Goal: Complete application form

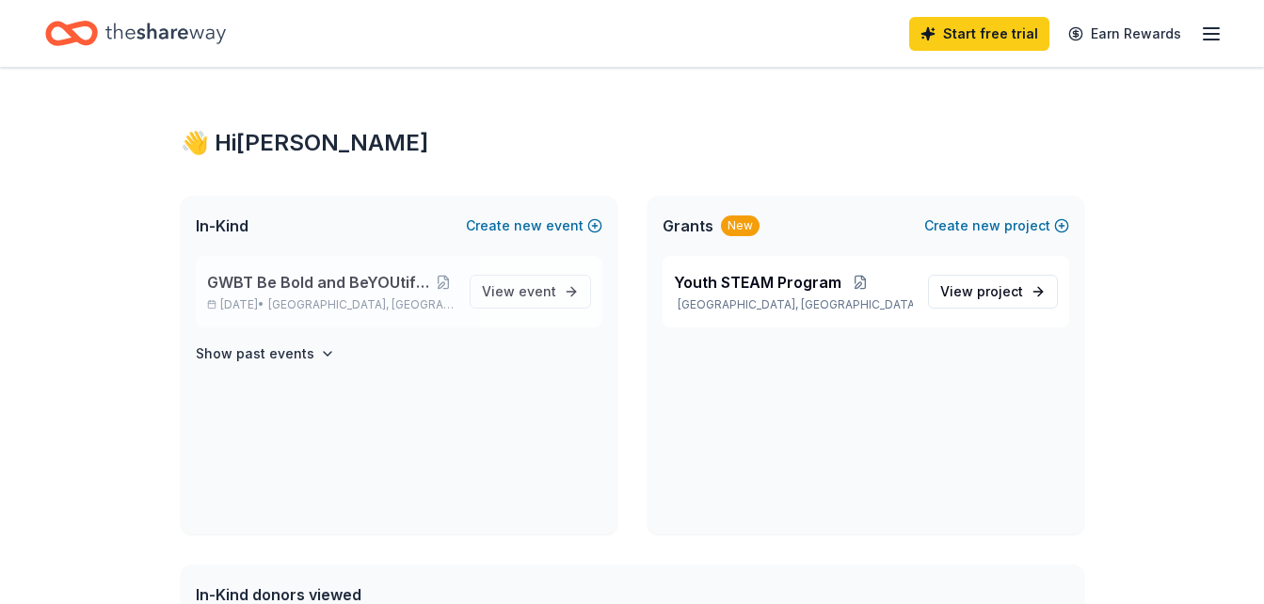
click at [347, 275] on span "GWBT Be Bold and BeYOUtiful Blueprint Conference" at bounding box center [320, 282] width 226 height 23
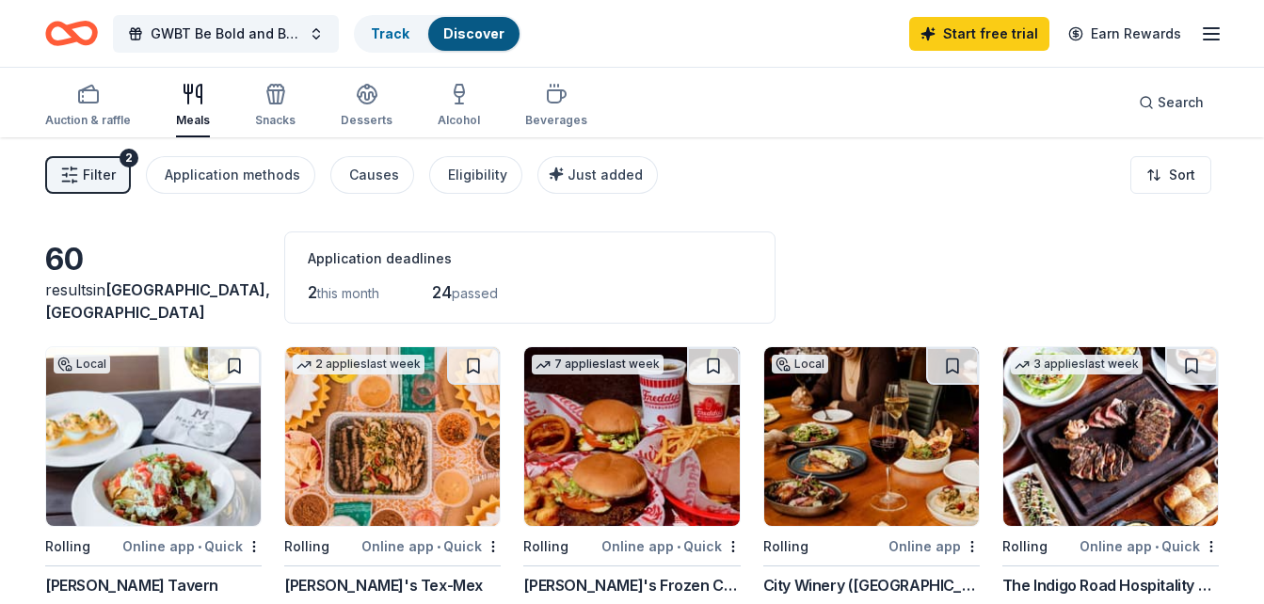
scroll to position [133, 0]
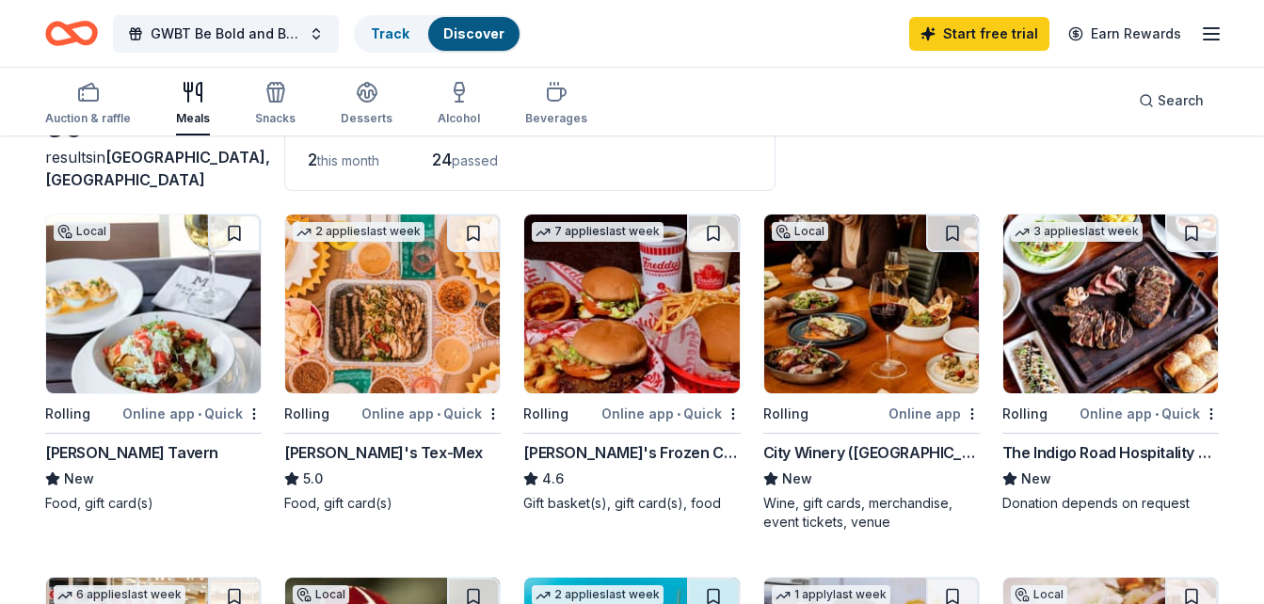
click at [833, 395] on div "Local Rolling Online app City Winery (Atlanta) New Wine, gift cards, merchandis…" at bounding box center [871, 373] width 216 height 318
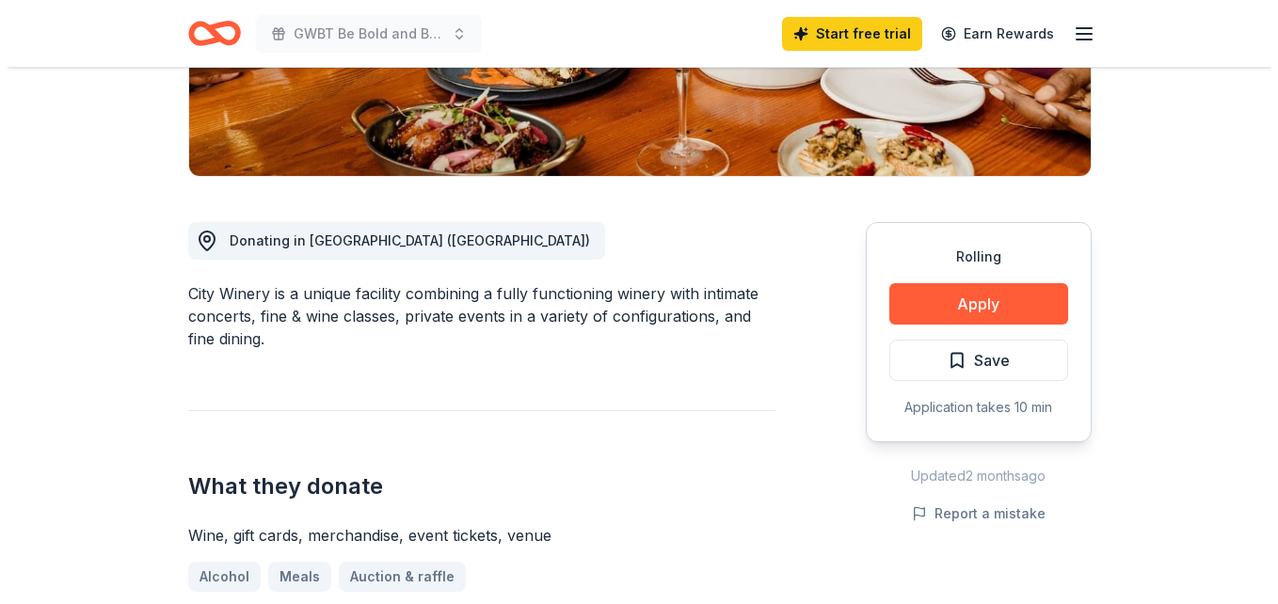
scroll to position [399, 0]
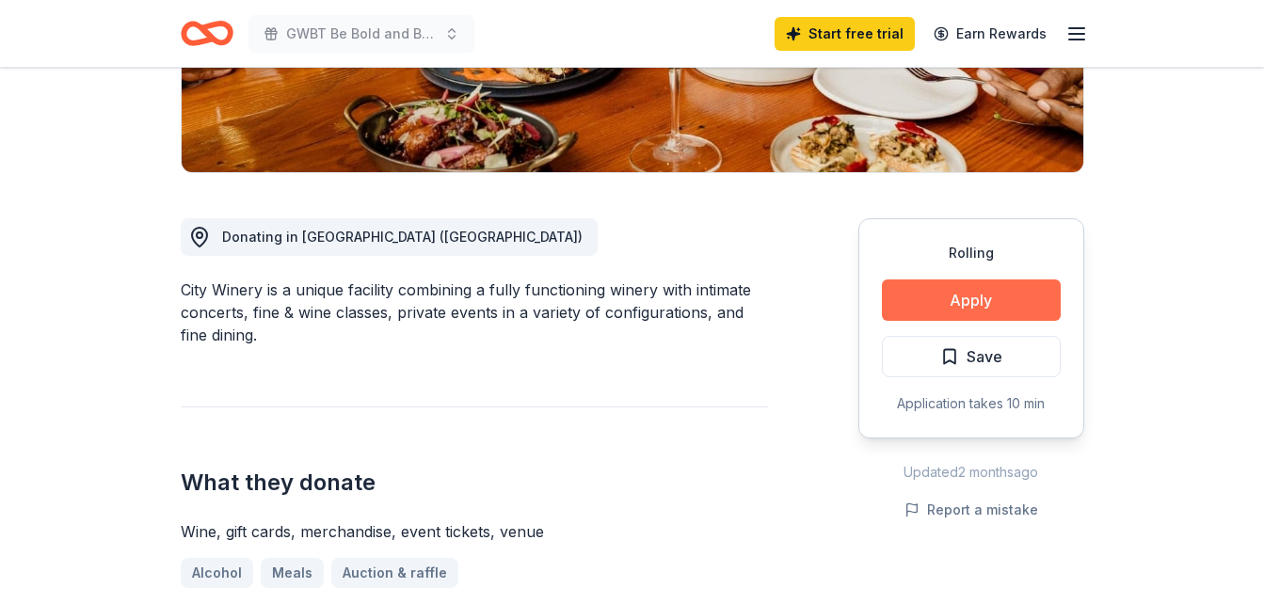
click at [951, 297] on button "Apply" at bounding box center [971, 299] width 179 height 41
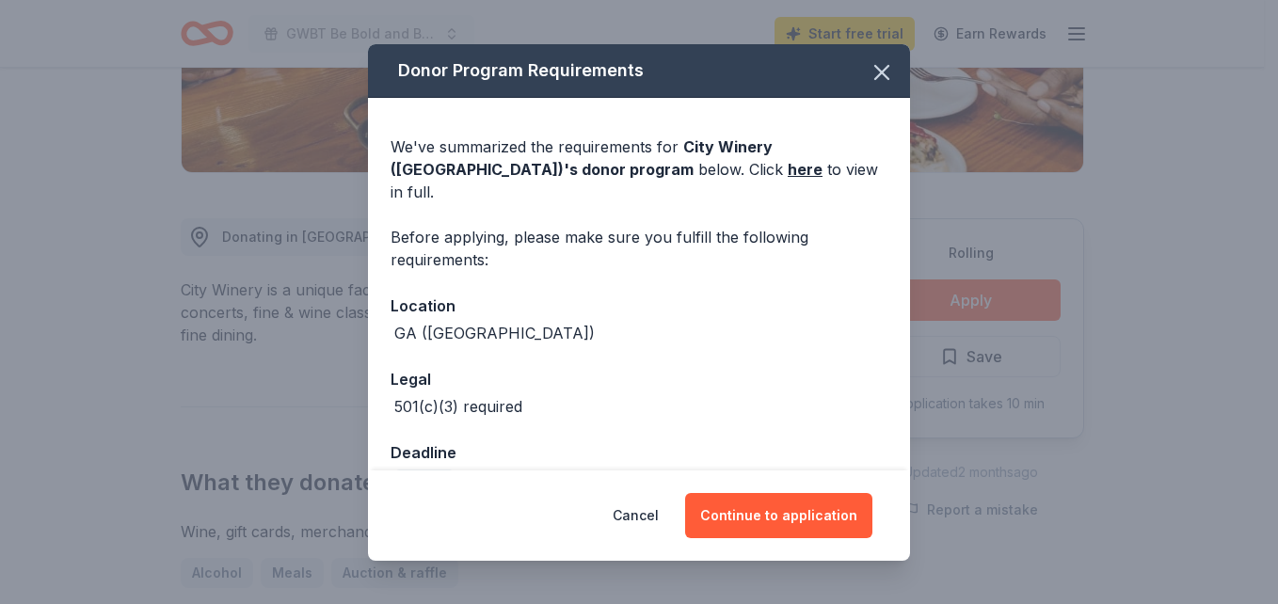
scroll to position [25, 0]
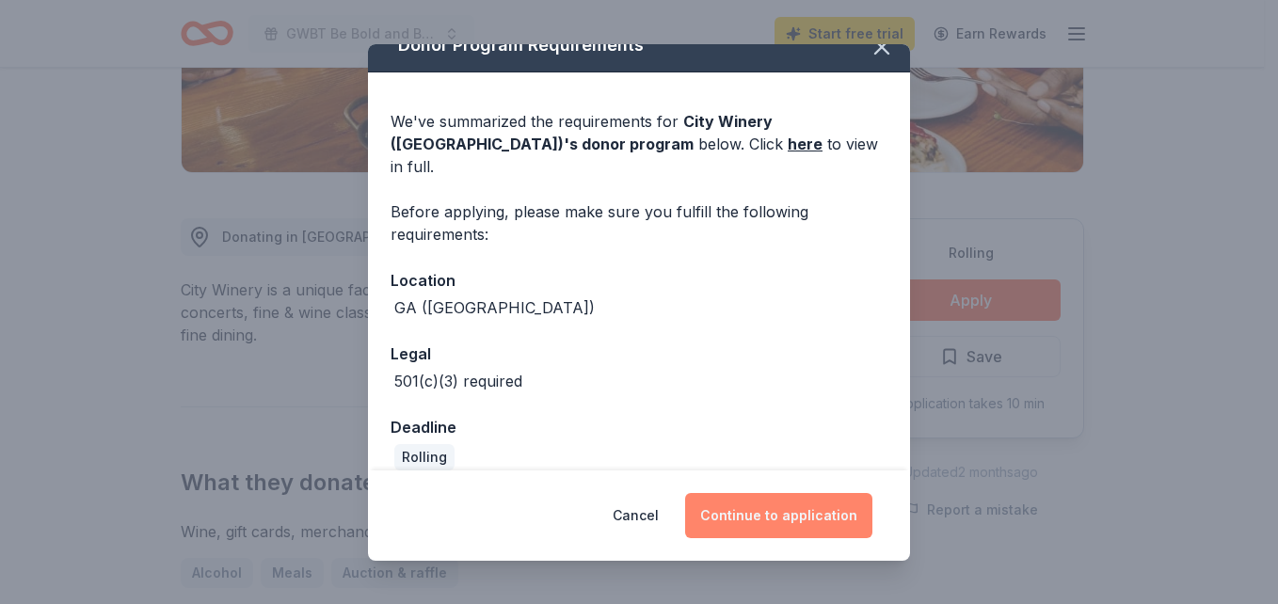
click at [772, 521] on button "Continue to application" at bounding box center [778, 515] width 187 height 45
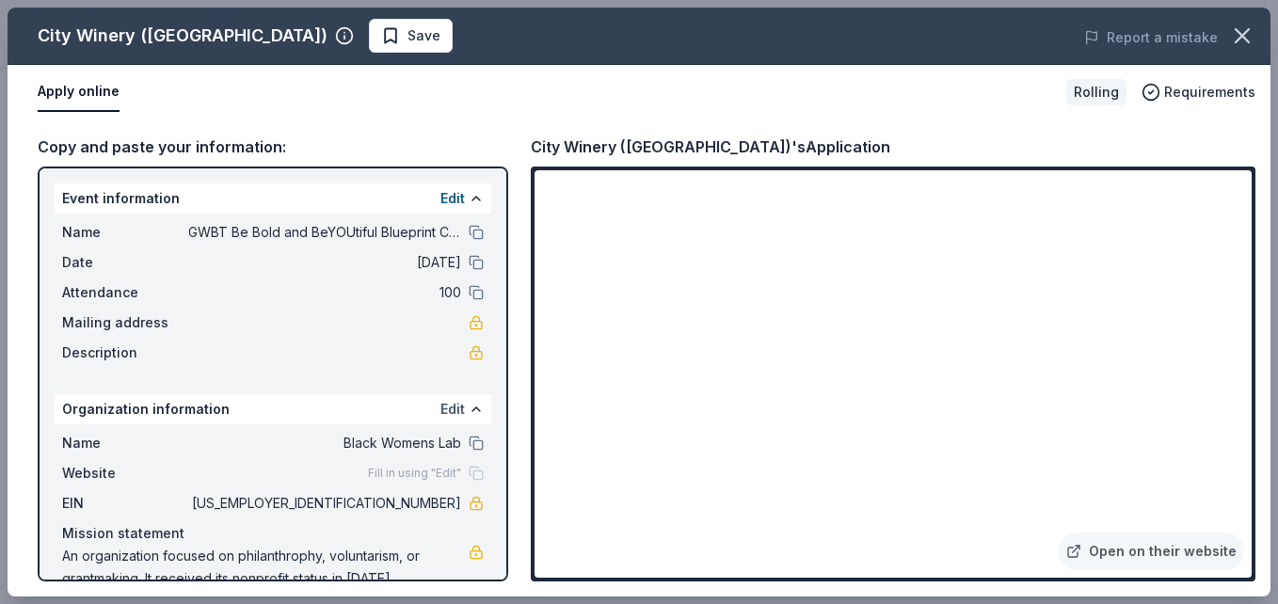
click at [440, 414] on button "Edit" at bounding box center [452, 409] width 24 height 23
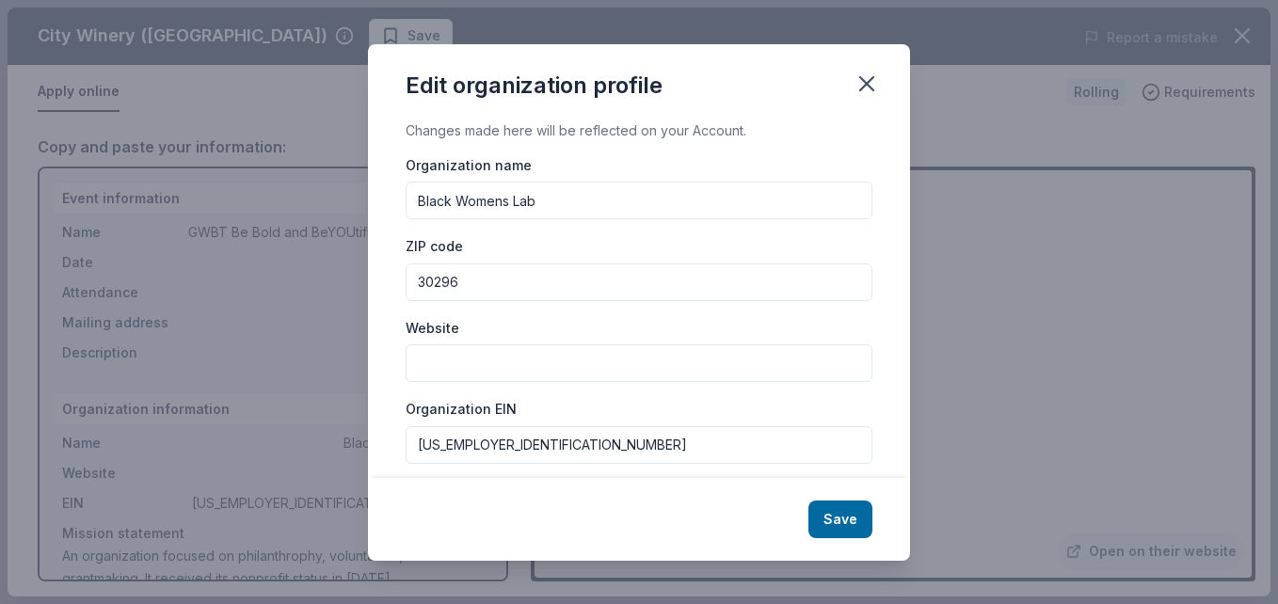
click at [569, 212] on input "Black Womens Lab" at bounding box center [639, 201] width 467 height 38
type input "B"
type input "Girls Who Brunch Tour"
click at [484, 292] on input "30296" at bounding box center [639, 282] width 467 height 38
type input "3"
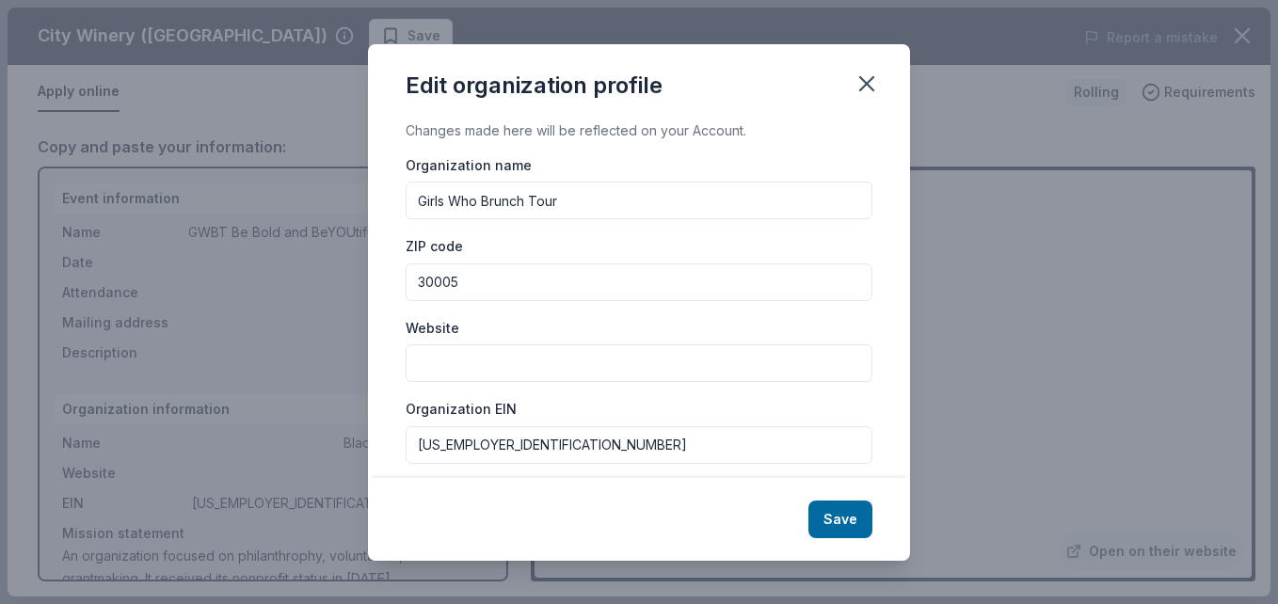
type input "30005"
click at [456, 368] on input "Website" at bounding box center [639, 363] width 467 height 38
type input "www.girlswhobrunchtour.com"
click at [504, 447] on input "92-3114862" at bounding box center [639, 445] width 467 height 38
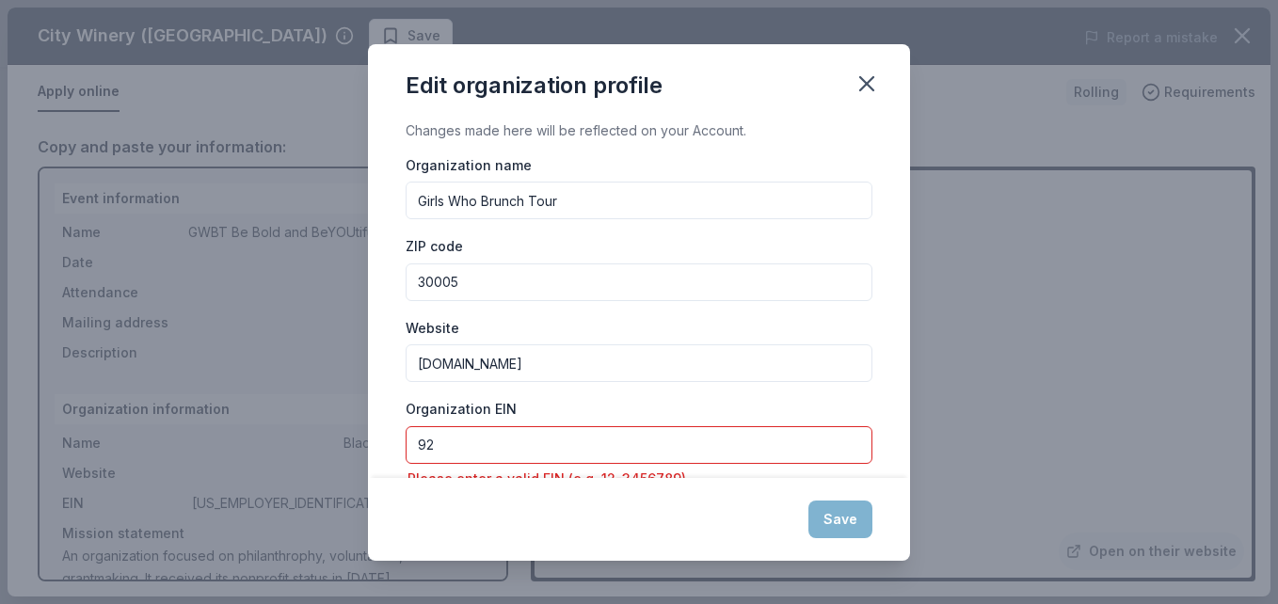
type input "9"
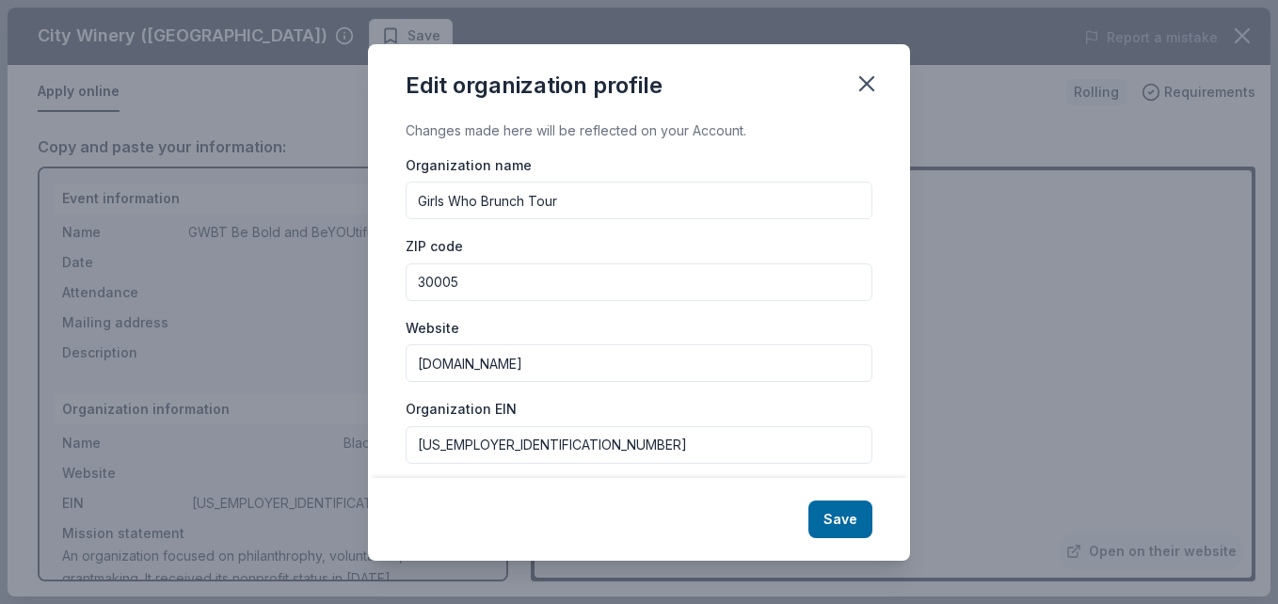
type input "81-5042516"
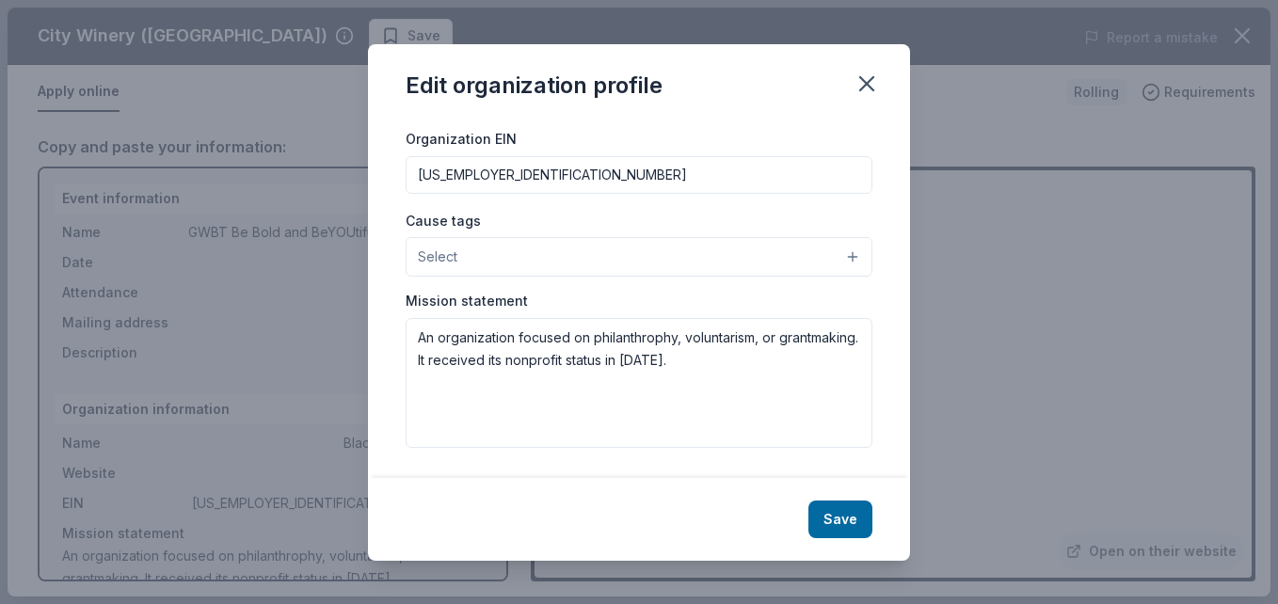
scroll to position [238, 0]
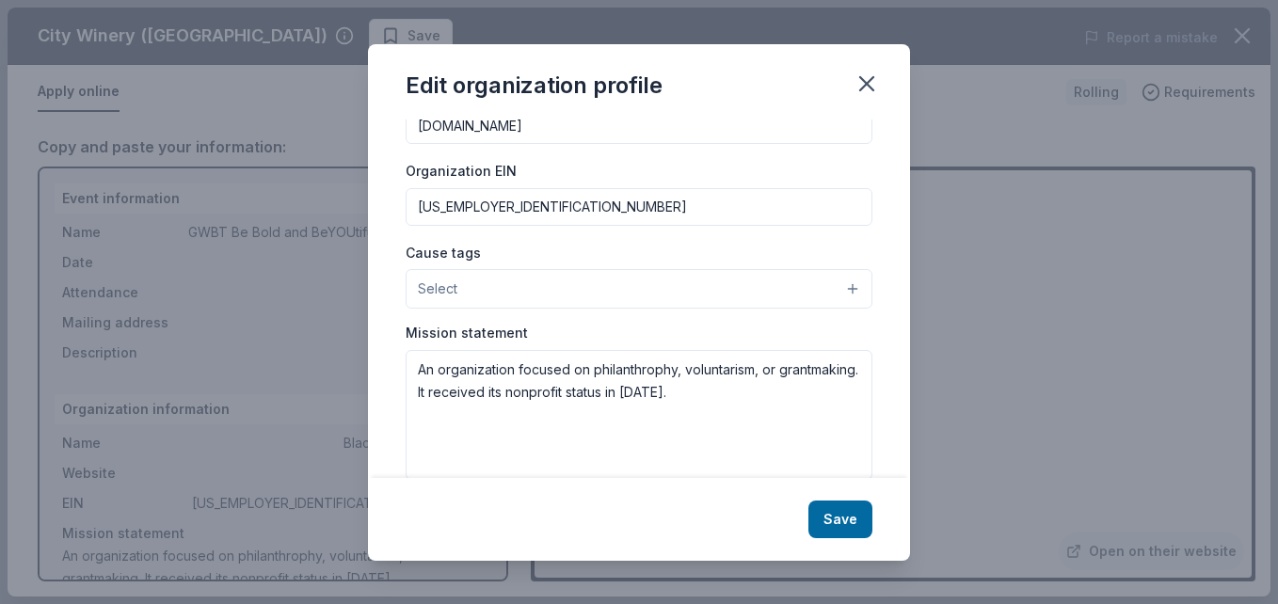
click at [835, 287] on button "Select" at bounding box center [639, 289] width 467 height 40
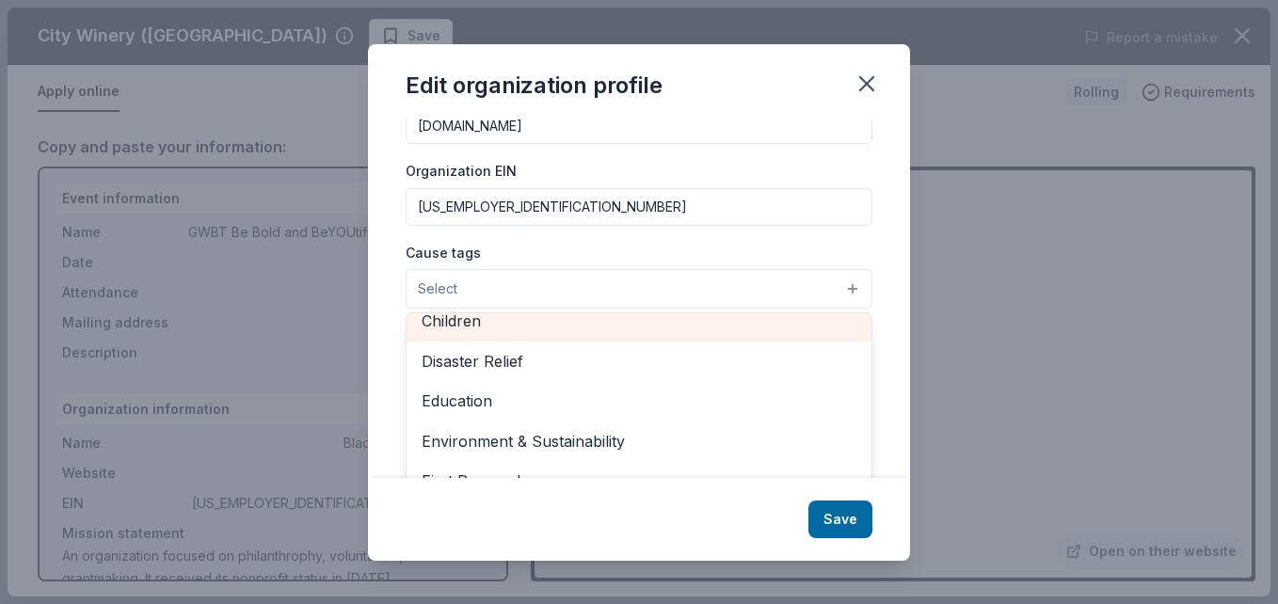
scroll to position [84, 0]
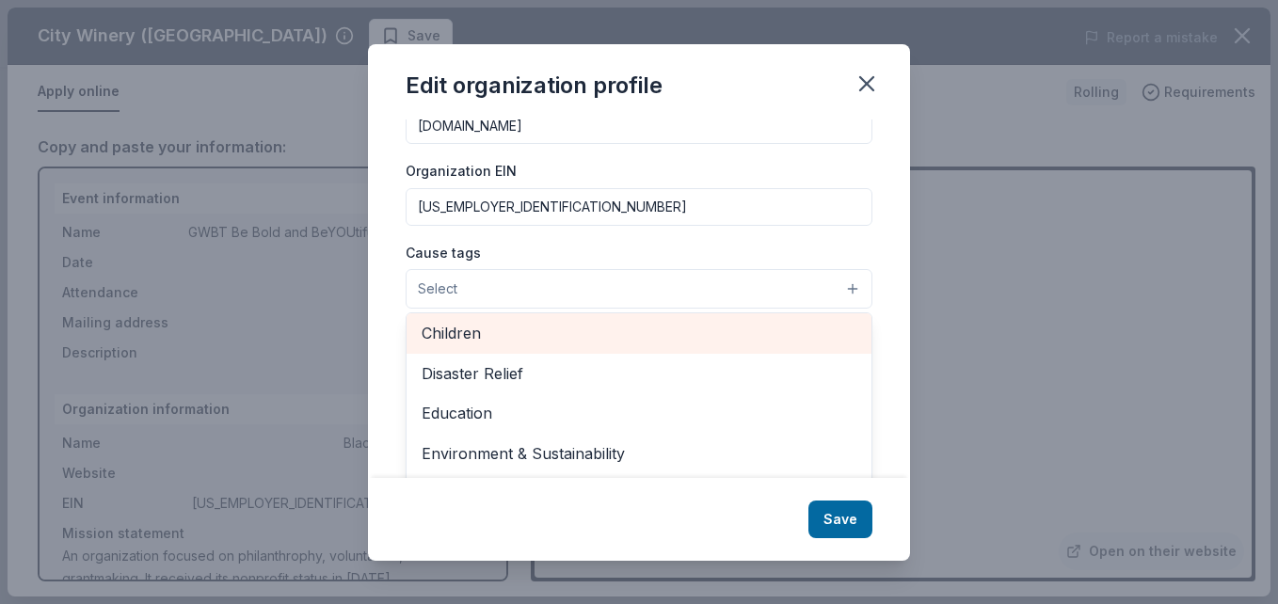
click at [462, 319] on div "Children" at bounding box center [639, 333] width 465 height 40
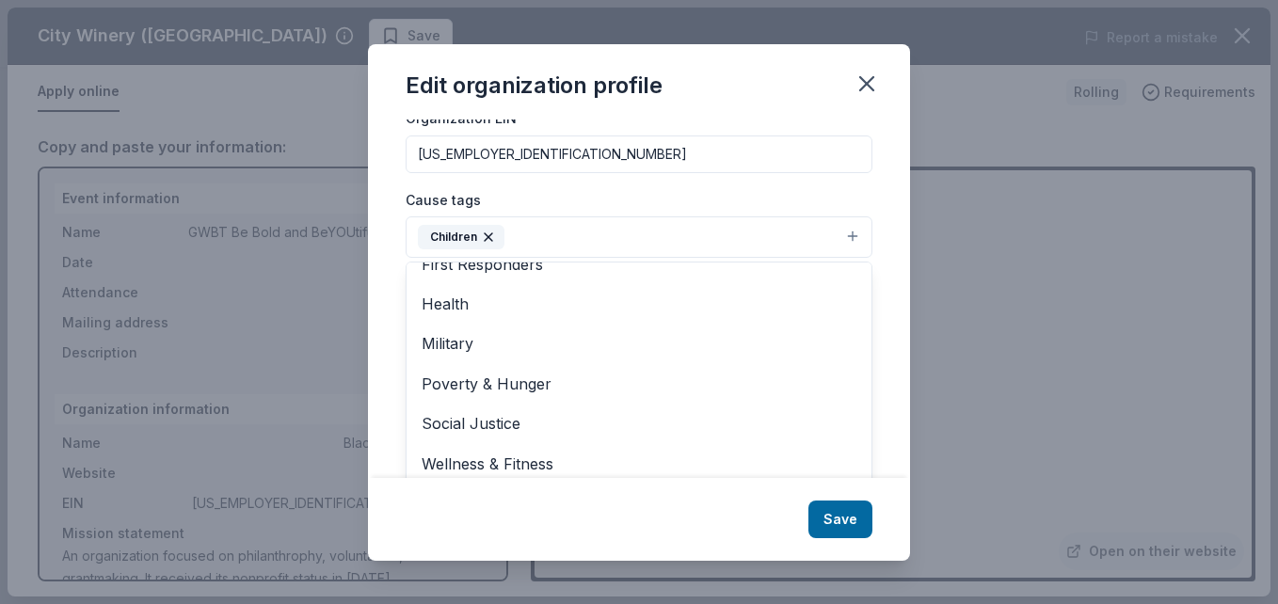
scroll to position [300, 0]
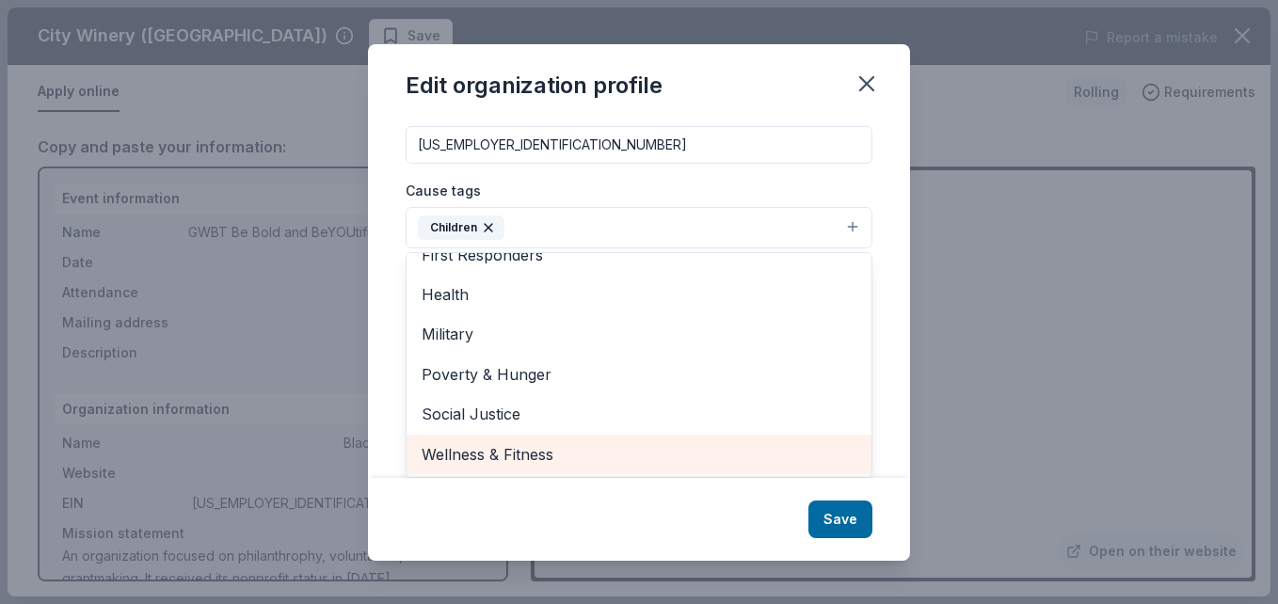
click at [515, 446] on span "Wellness & Fitness" at bounding box center [639, 454] width 435 height 24
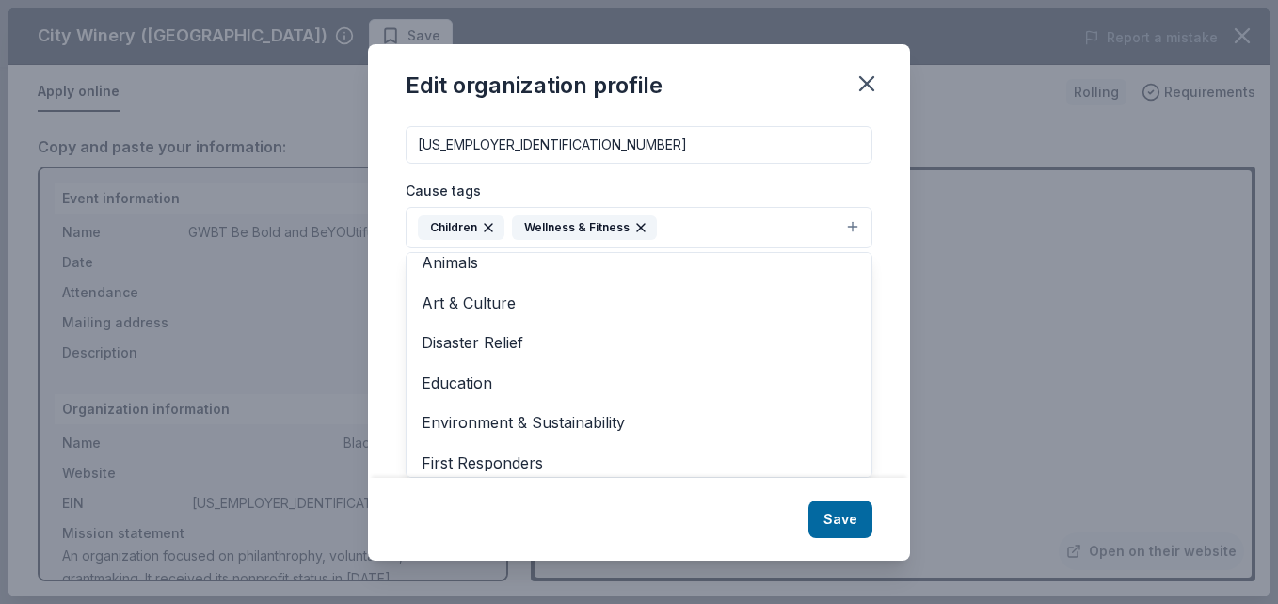
scroll to position [0, 0]
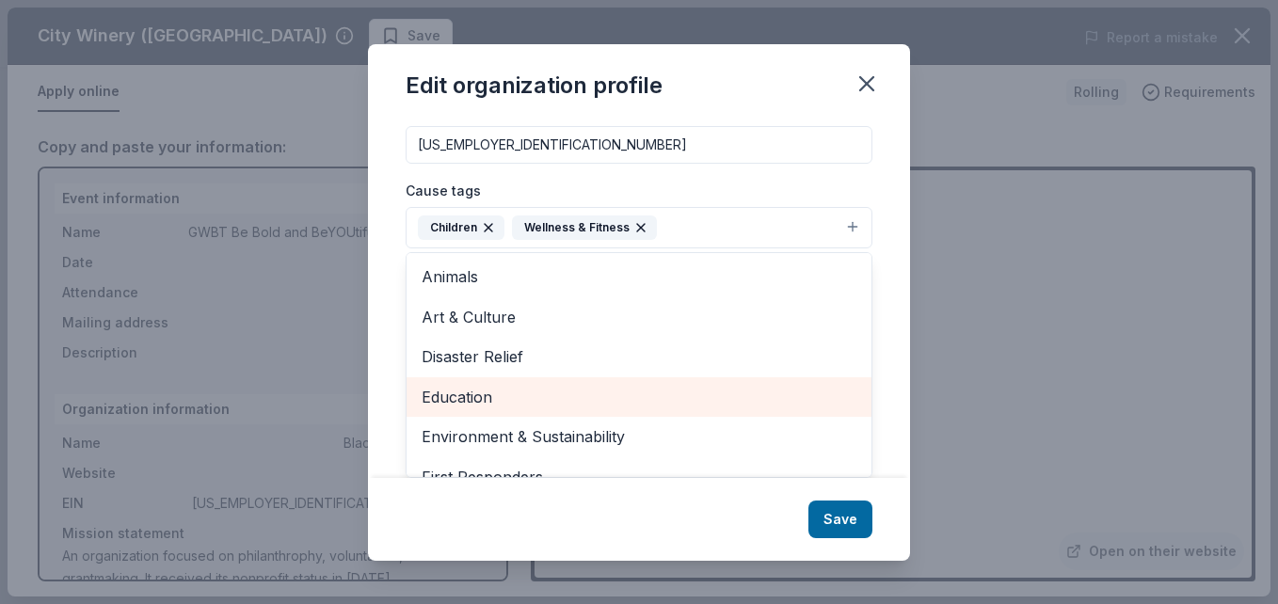
click at [468, 390] on span "Education" at bounding box center [639, 397] width 435 height 24
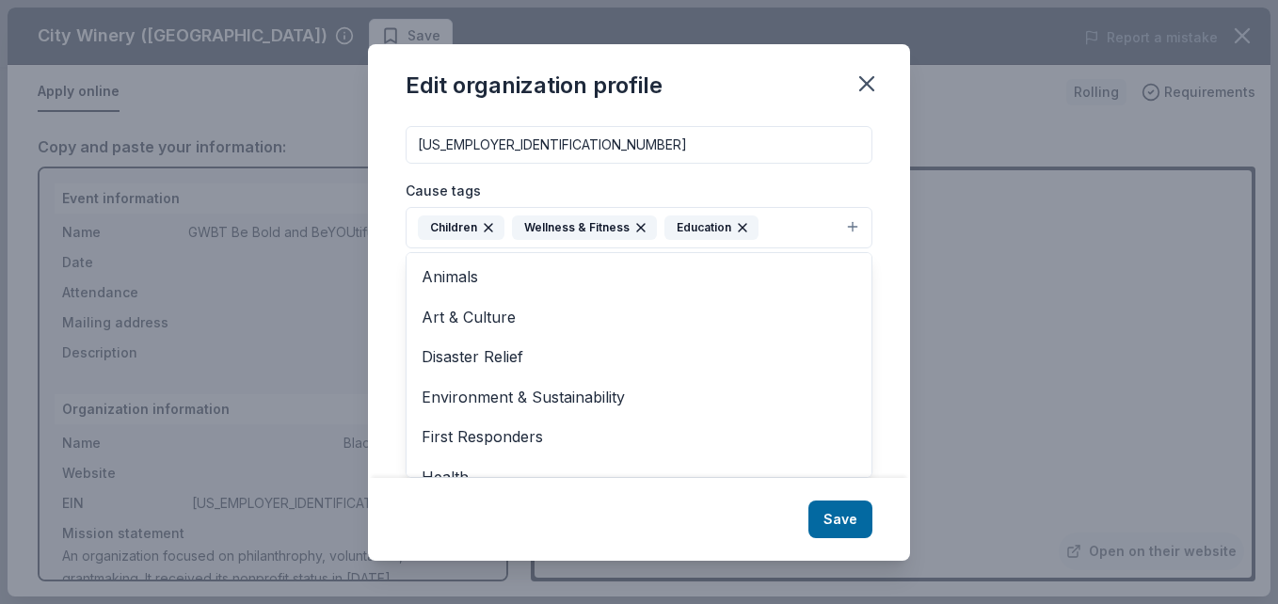
scroll to position [143, 0]
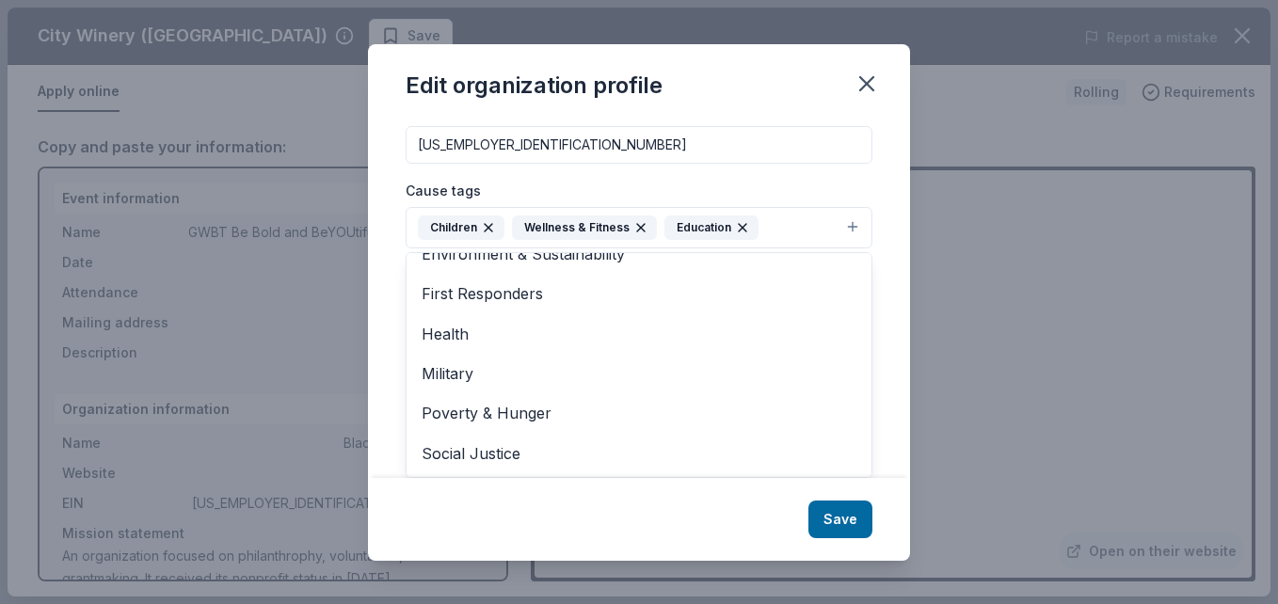
click at [850, 515] on div "Edit organization profile Changes made here will be reflected on your Account. …" at bounding box center [639, 302] width 542 height 517
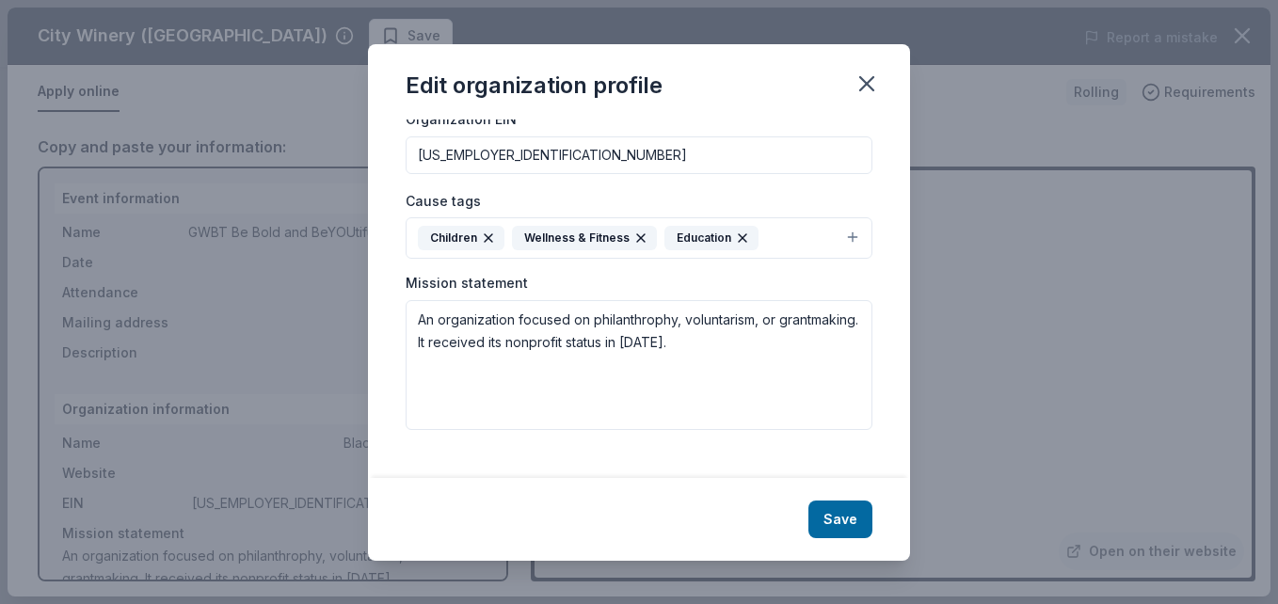
scroll to position [273, 0]
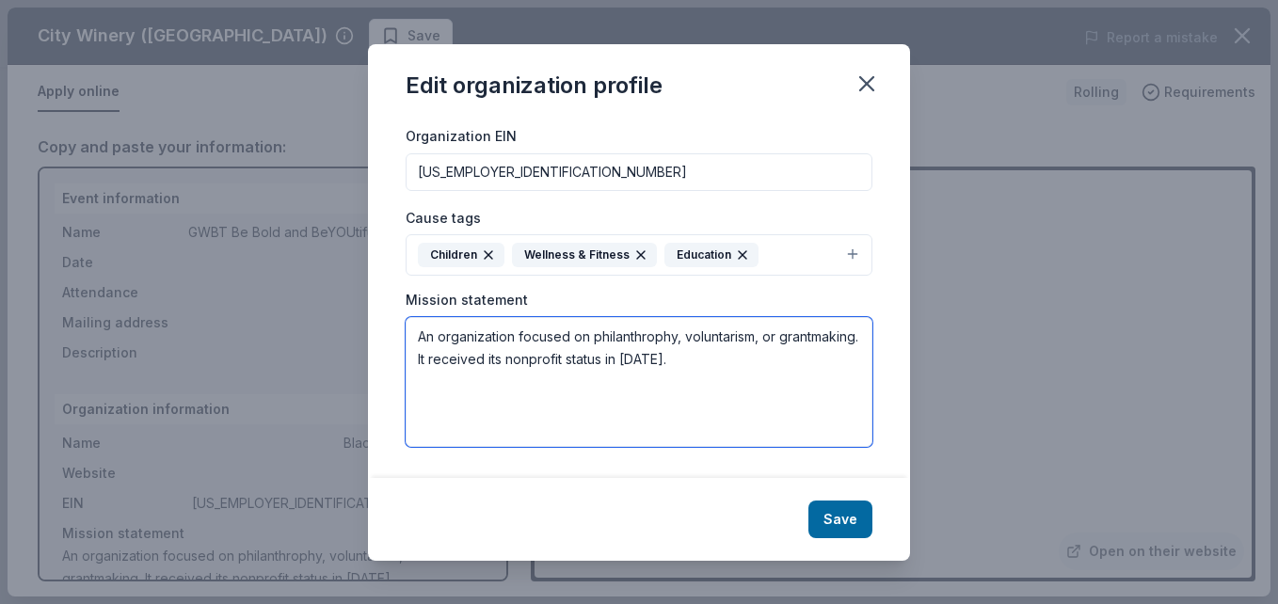
click at [752, 361] on textarea "An organization focused on philanthrophy, voluntarism, or grantmaking. It recei…" at bounding box center [639, 382] width 467 height 130
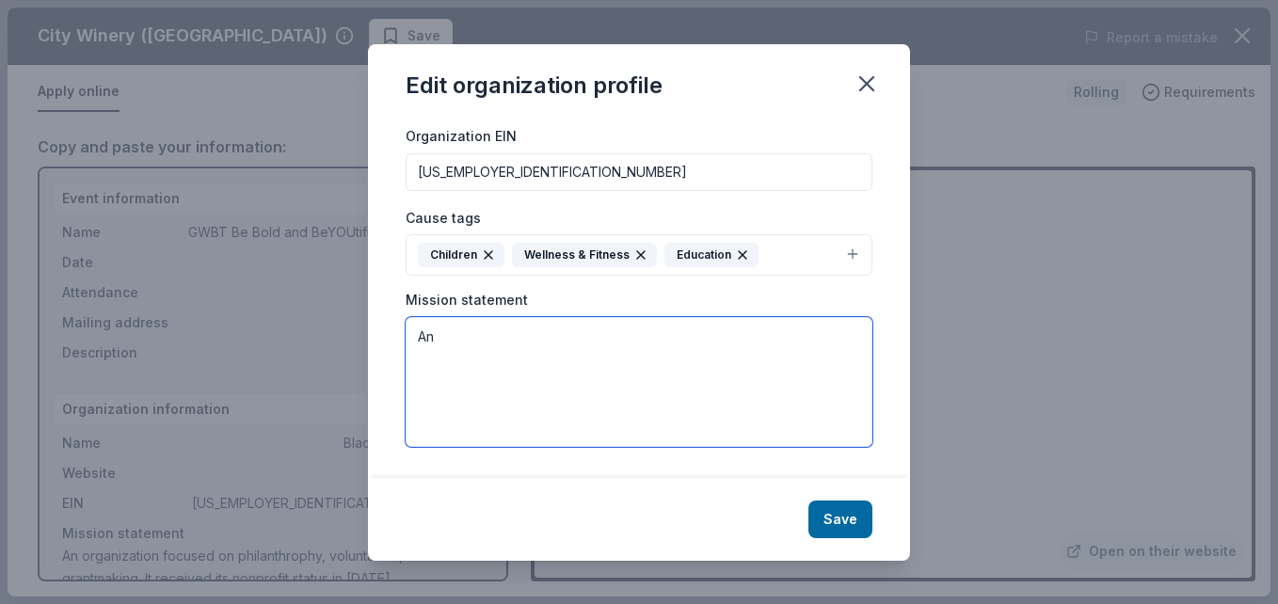
type textarea "A"
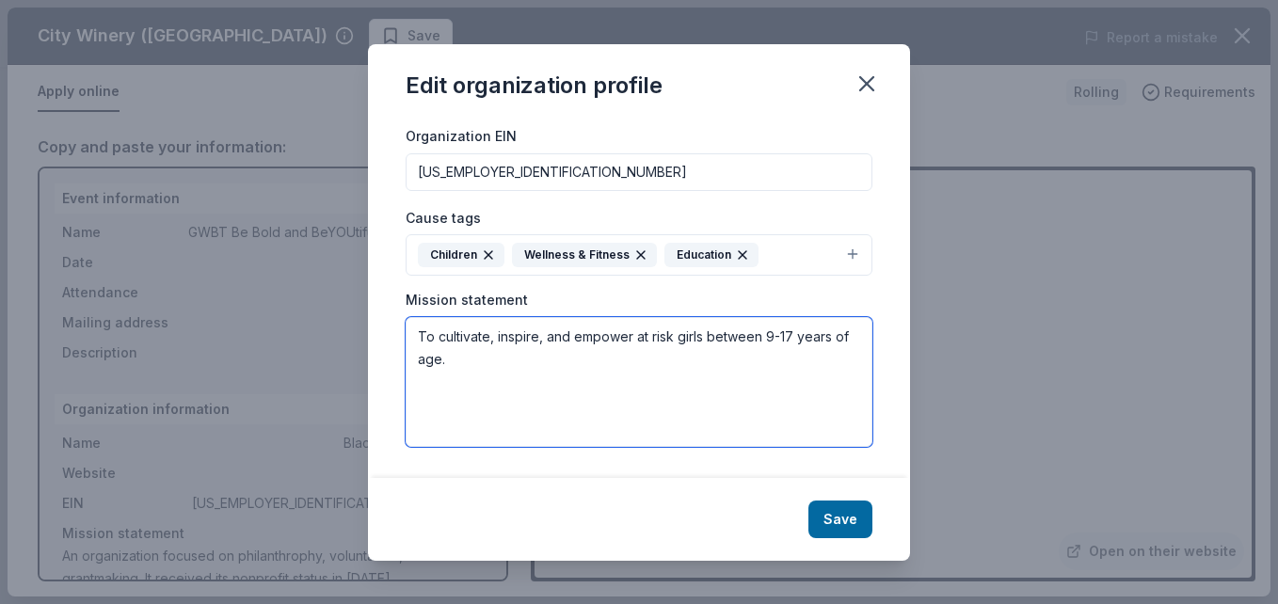
click at [418, 339] on textarea "To cultivate, inspire, and empower at risk girls between 9-17 years of age." at bounding box center [639, 382] width 467 height 130
click at [817, 365] on textarea "The purpose of Girls Who Brunch Tour, a 501 c3 is to cultivate, inspire, and em…" at bounding box center [639, 382] width 467 height 130
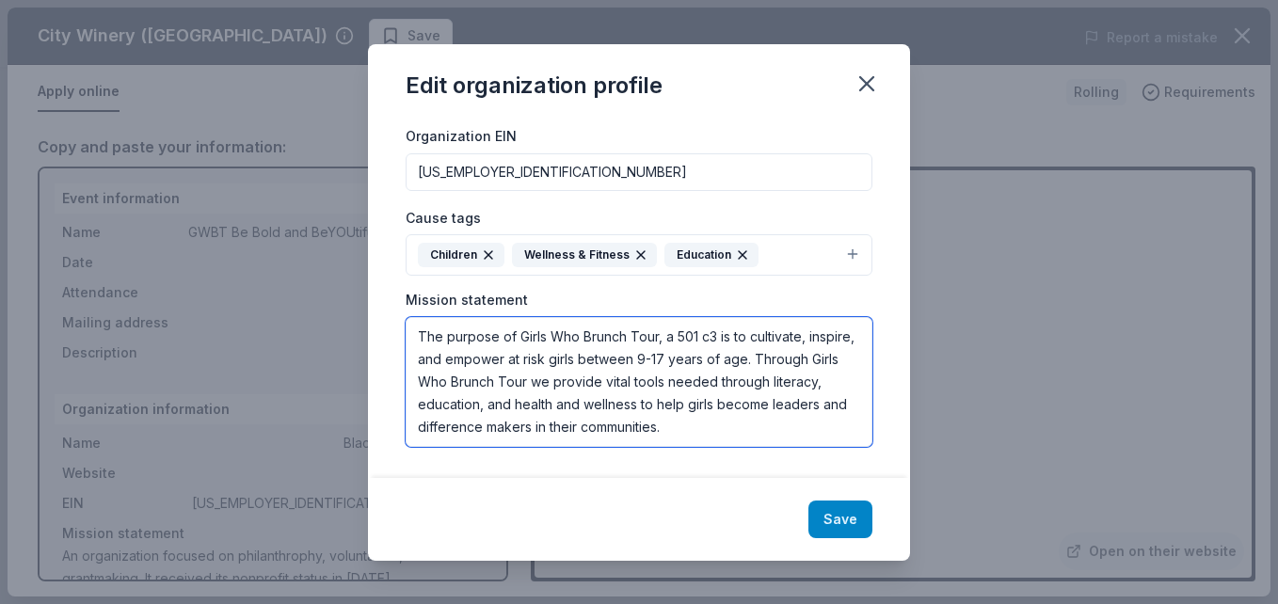
type textarea "The purpose of Girls Who Brunch Tour, a 501 c3 is to cultivate, inspire, and em…"
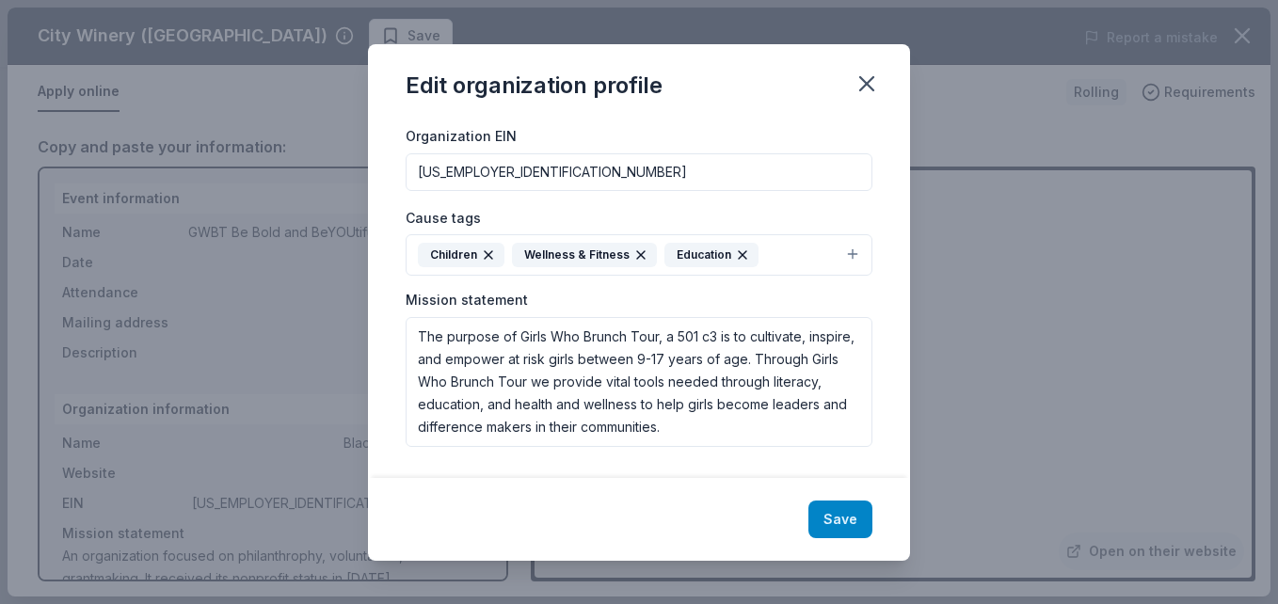
click at [829, 520] on button "Save" at bounding box center [840, 520] width 64 height 38
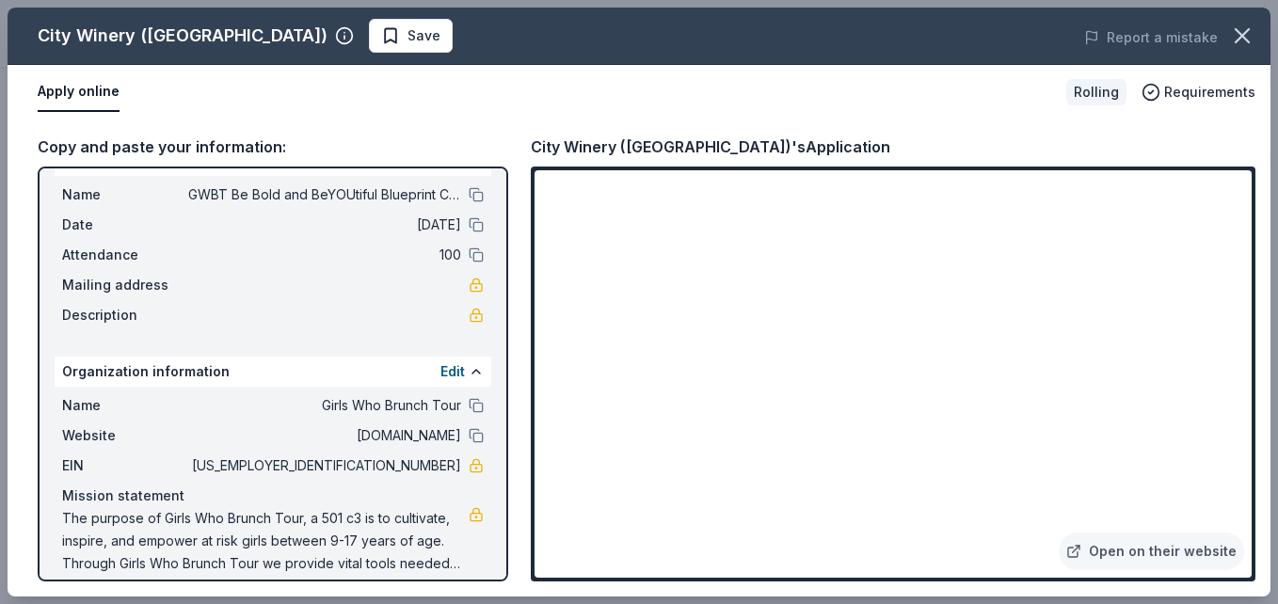
scroll to position [56, 0]
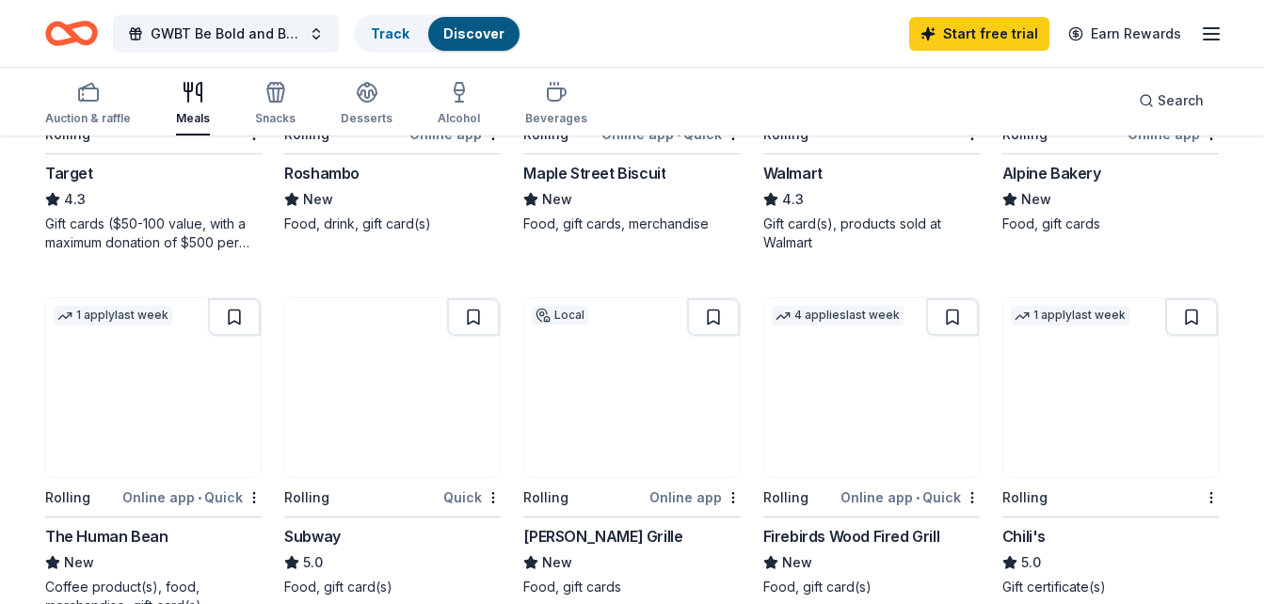
scroll to position [780, 0]
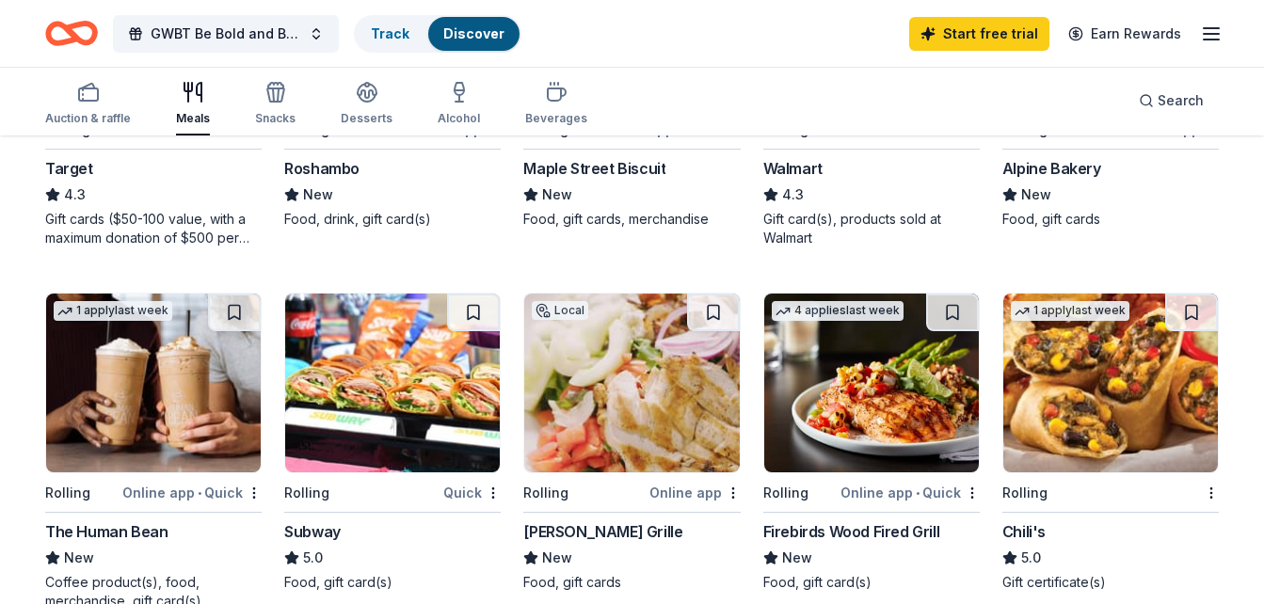
click at [416, 352] on img at bounding box center [392, 383] width 215 height 179
click at [546, 97] on icon "button" at bounding box center [556, 92] width 23 height 23
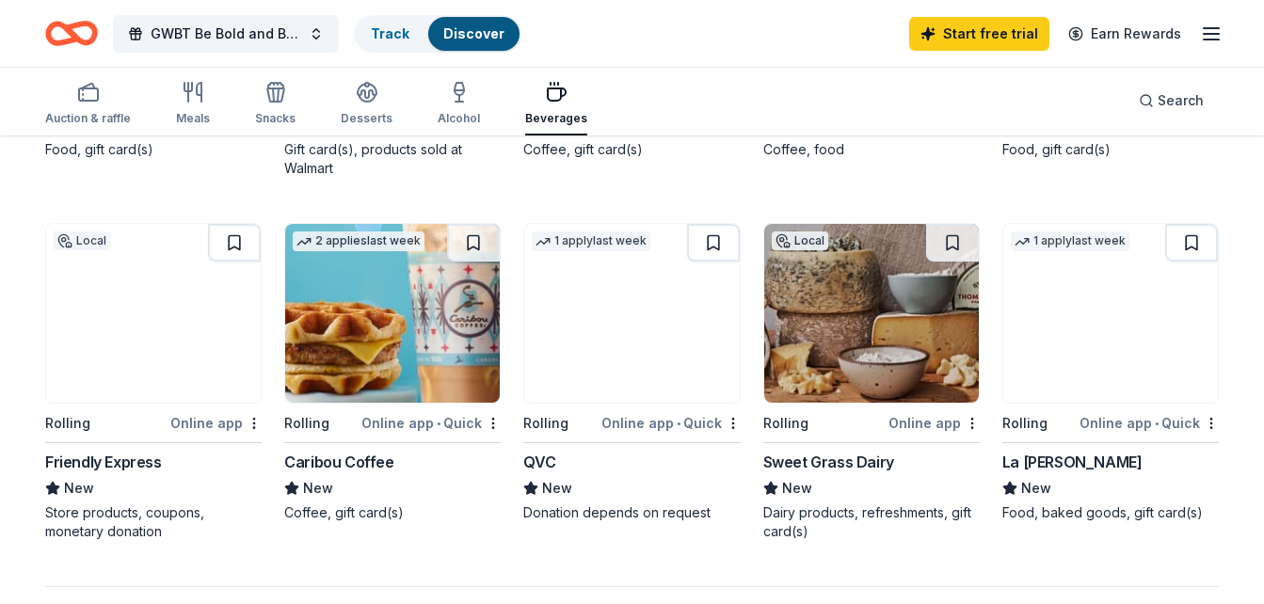
scroll to position [1221, 0]
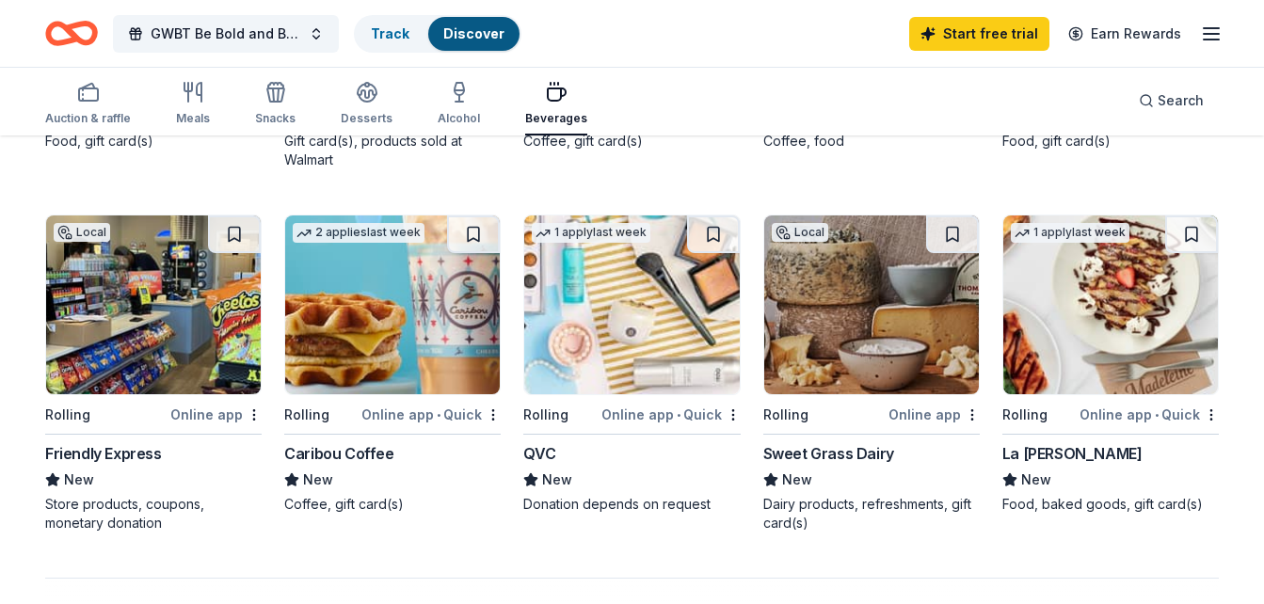
click at [613, 318] on img at bounding box center [631, 304] width 215 height 179
